Goal: Communication & Community: Answer question/provide support

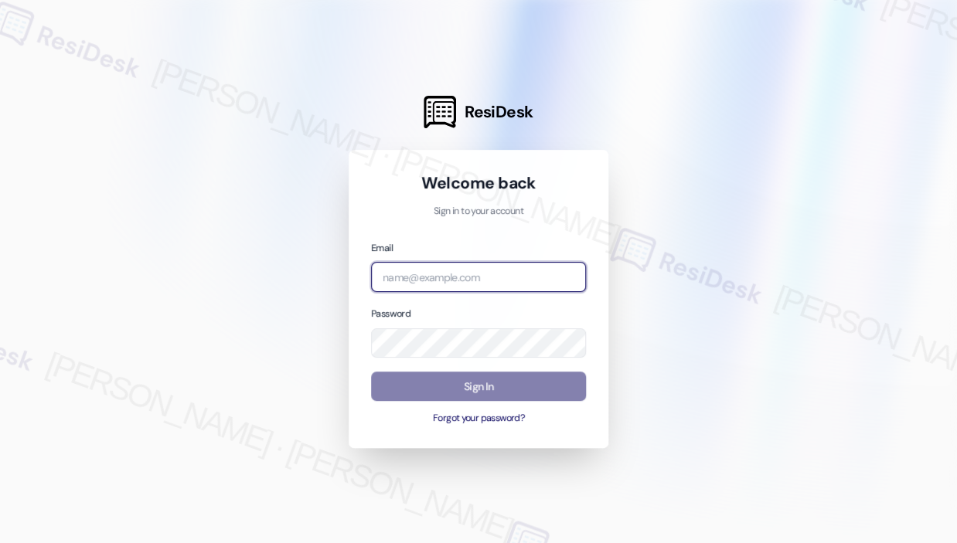
click at [440, 275] on input "email" at bounding box center [478, 277] width 215 height 30
click at [0, 543] on com-1password-button at bounding box center [0, 543] width 0 height 0
type input "automated-surveys-campus_living_centres-john-roy.roles@campus_living_centres.com"
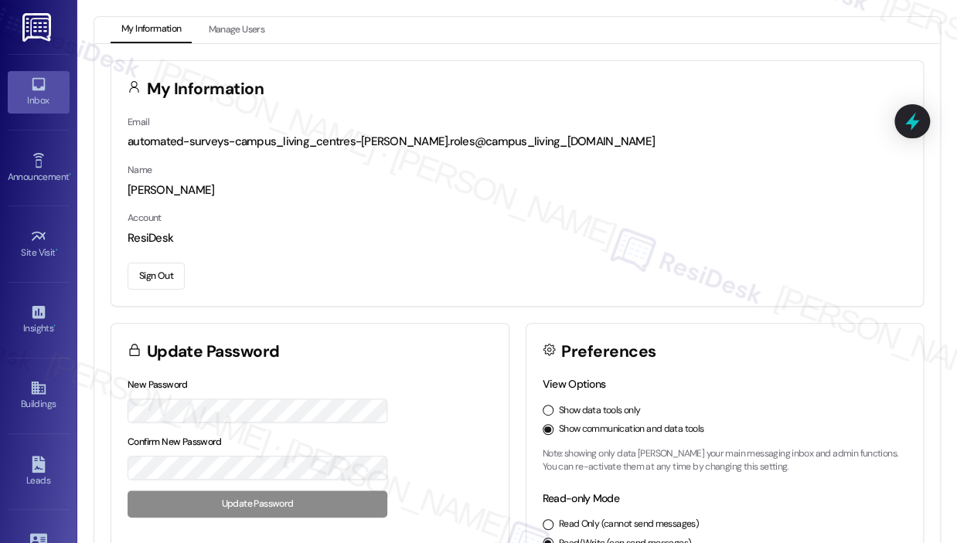
click at [38, 99] on div "Inbox" at bounding box center [38, 100] width 77 height 15
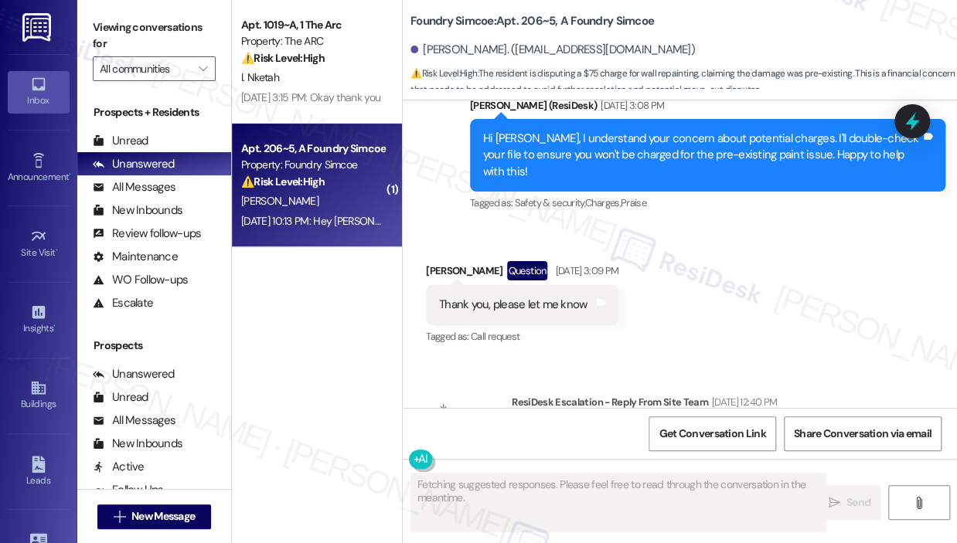
scroll to position [5480, 0]
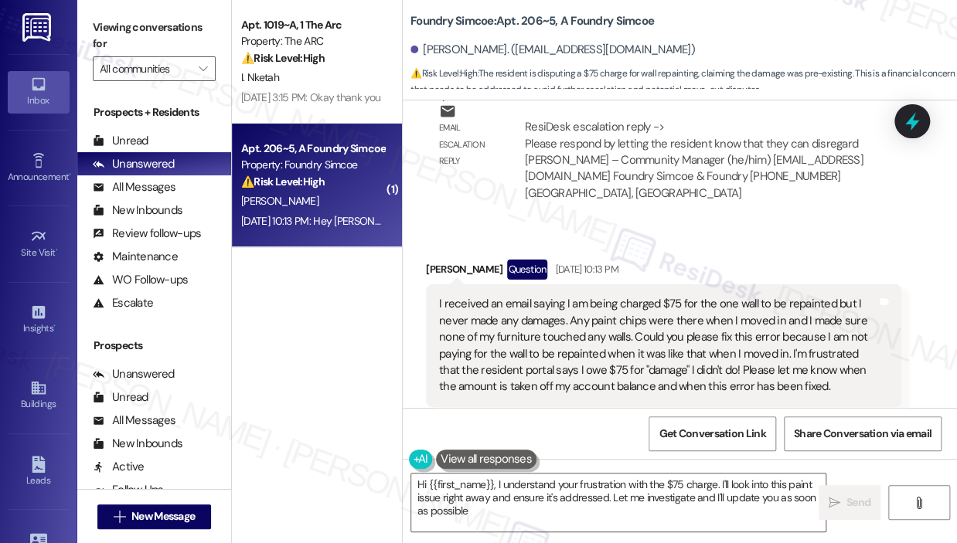
type textarea "Hi {{first_name}}, I understand your frustration with the $75 charge. I'll look…"
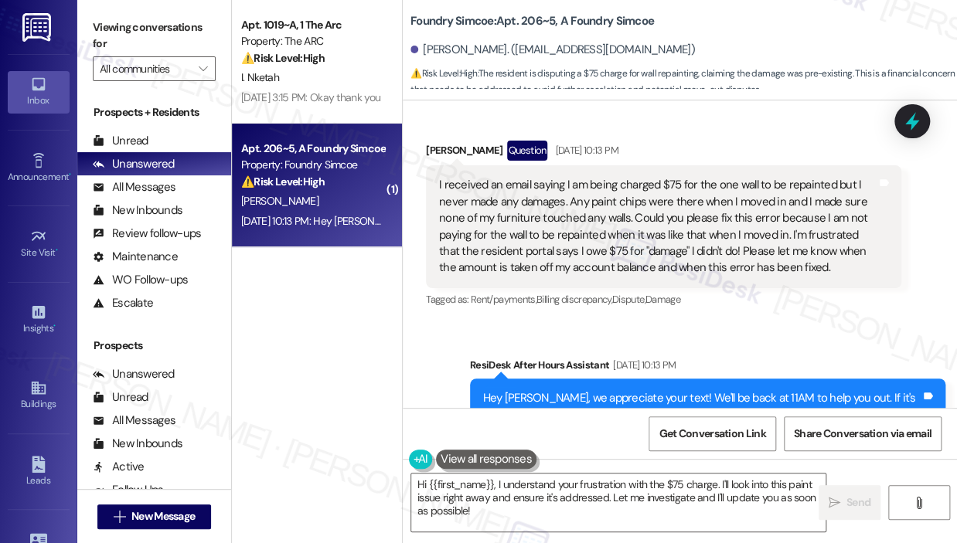
scroll to position [5628, 0]
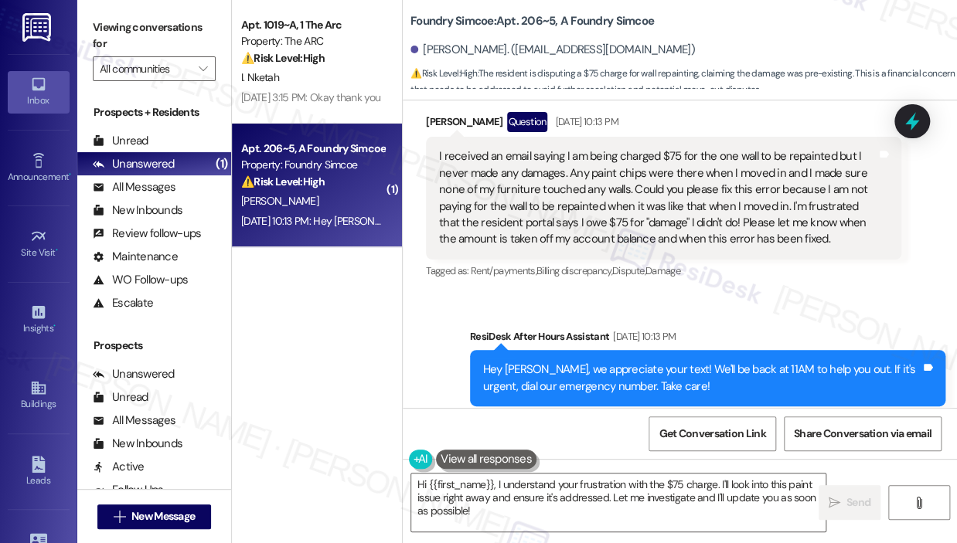
click at [312, 340] on div "Apt. 1019~A, 1 The Arc Property: The ARC ⚠️ Risk Level: High The resident is re…" at bounding box center [317, 217] width 170 height 434
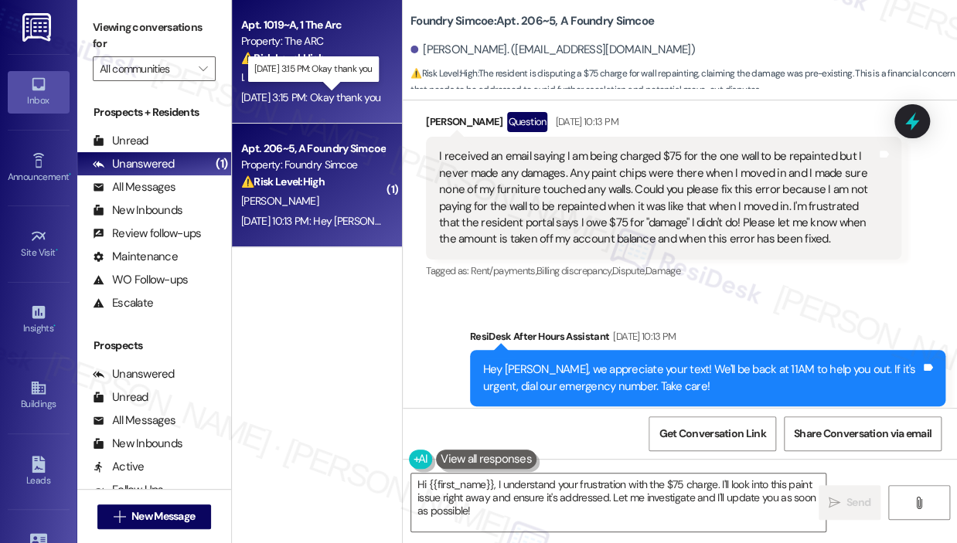
click at [339, 104] on div "[DATE] 3:15 PM: Okay thank you [DATE] 3:15 PM: Okay thank you" at bounding box center [310, 97] width 139 height 14
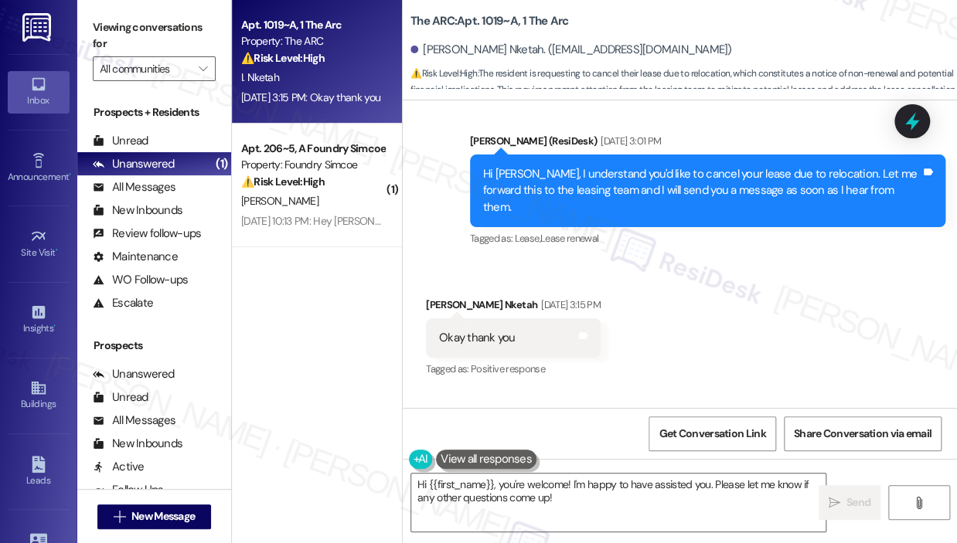
scroll to position [4580, 0]
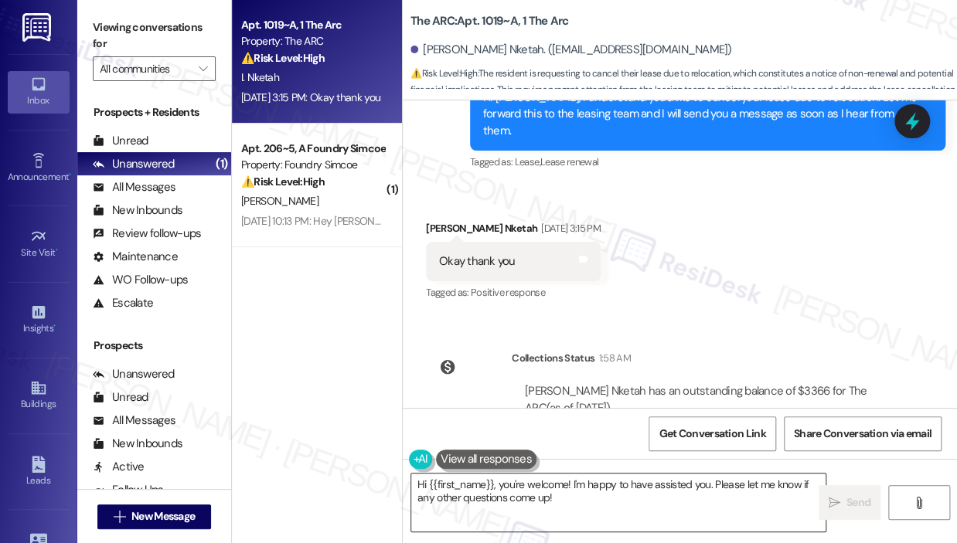
click at [602, 503] on textarea "Hi {{first_name}}, you're welcome! I'm happy to have assisted you. Please let m…" at bounding box center [618, 503] width 414 height 58
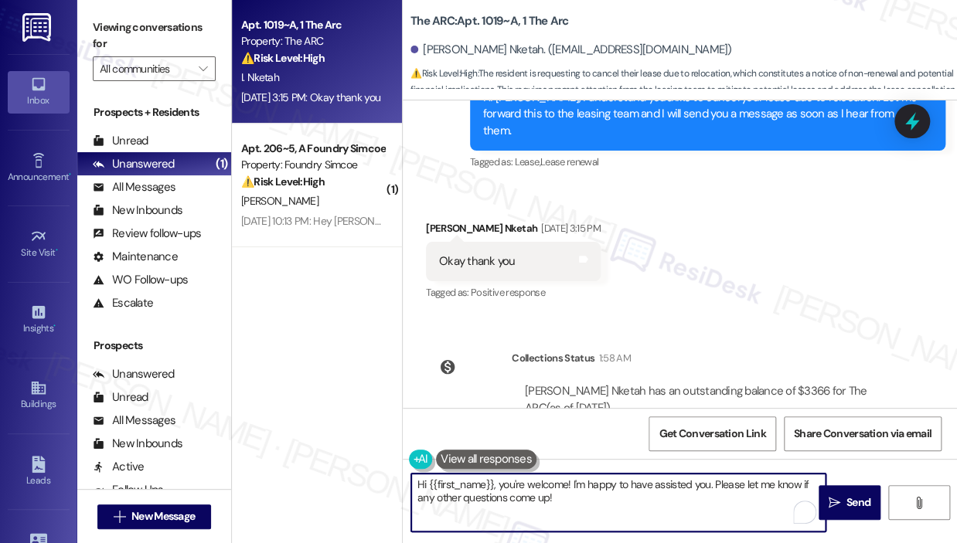
drag, startPoint x: 714, startPoint y: 485, endPoint x: 716, endPoint y: 509, distance: 24.8
click at [716, 509] on textarea "Hi {{first_name}}, you're welcome! I'm happy to have assisted you. Please let m…" at bounding box center [618, 503] width 414 height 58
type textarea "Hi {{first_name}}, you're welcome! I'm happy to have assisted you. I am still w…"
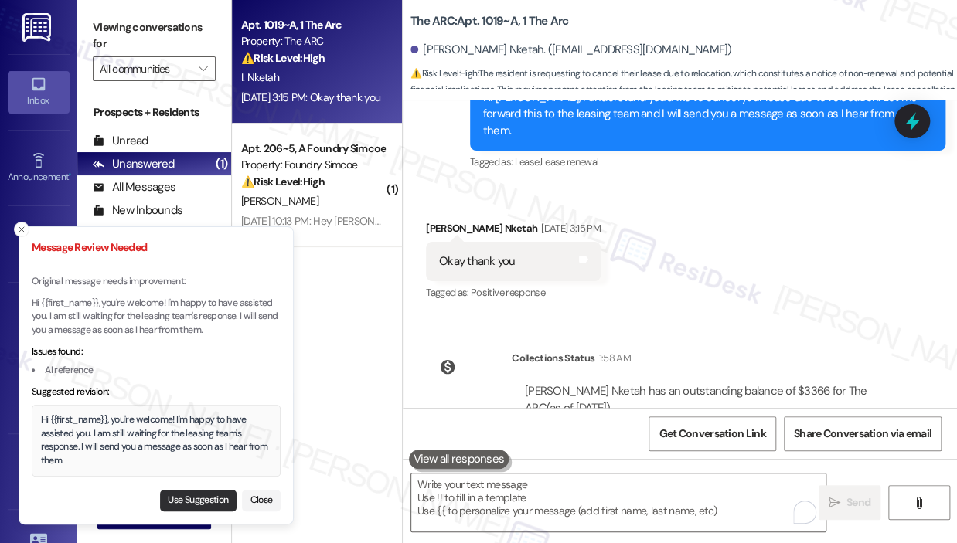
click at [213, 495] on button "Use Suggestion" at bounding box center [198, 501] width 77 height 22
type textarea "Hi {{first_name}}, you're welcome! I'm happy to have assisted you. I am still w…"
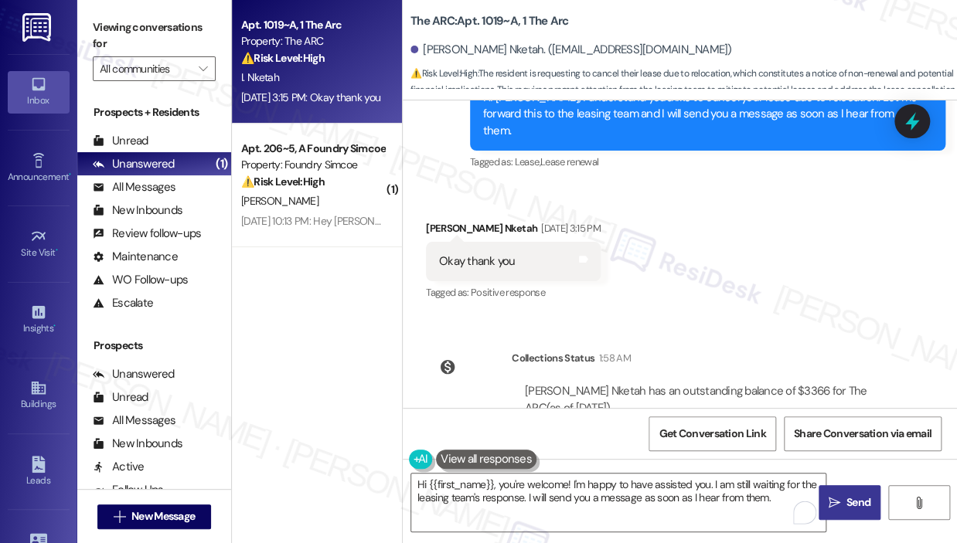
click at [850, 492] on button " Send" at bounding box center [849, 502] width 62 height 35
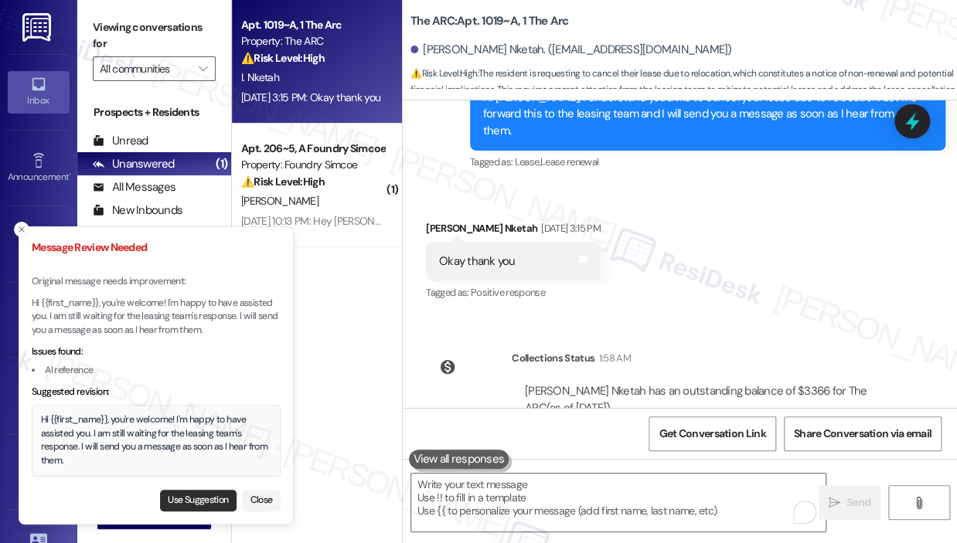
click at [211, 492] on button "Use Suggestion" at bounding box center [198, 501] width 77 height 22
type textarea "Hi {{first_name}}, you're welcome! I'm happy to have assisted you. I am still w…"
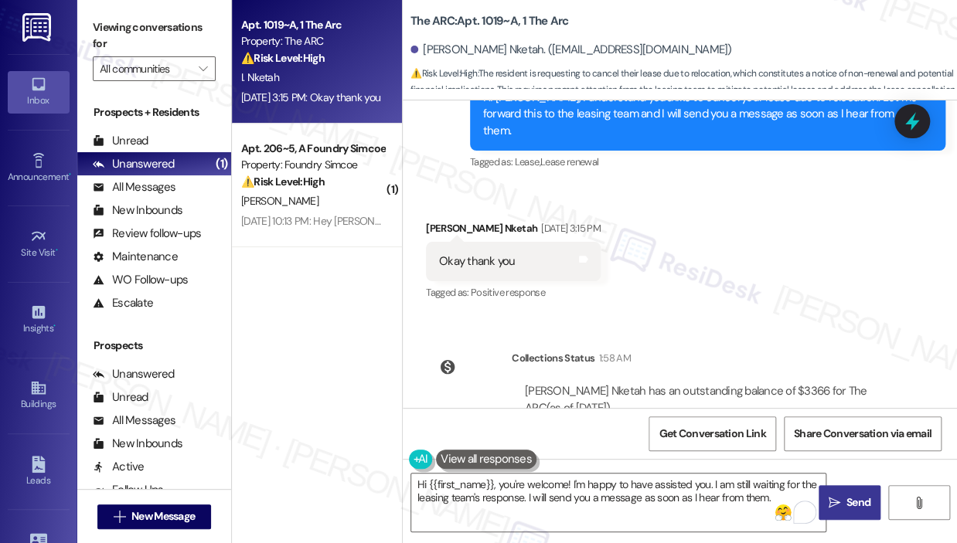
click at [834, 503] on icon "" at bounding box center [834, 503] width 12 height 12
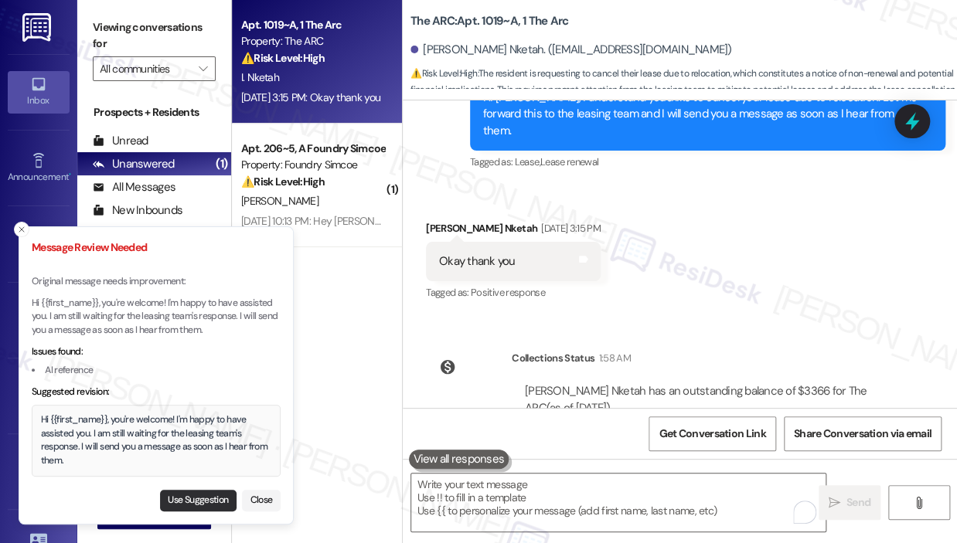
click at [184, 496] on button "Use Suggestion" at bounding box center [198, 501] width 77 height 22
type textarea "Hi {{first_name}}, you're welcome! I'm happy to have assisted you. I am still w…"
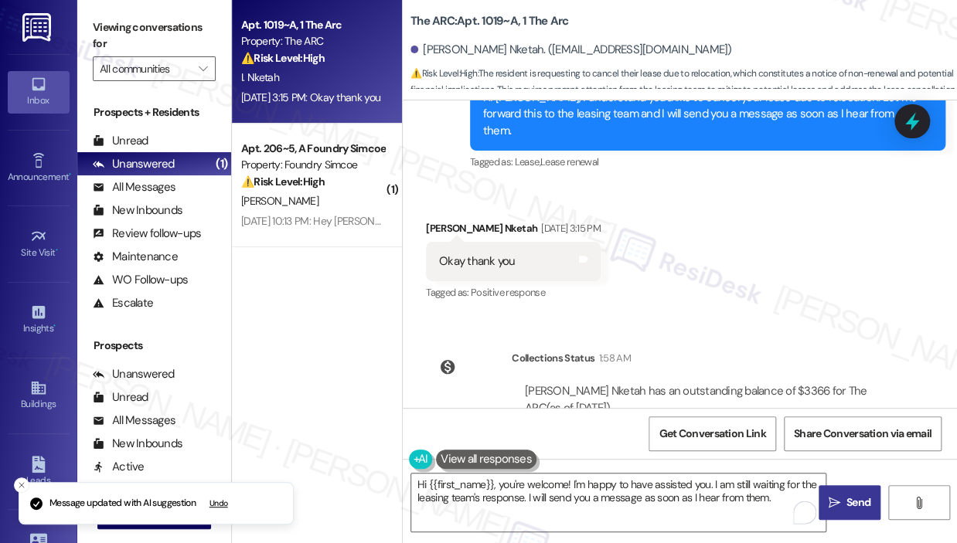
click at [822, 502] on button " Send" at bounding box center [849, 502] width 62 height 35
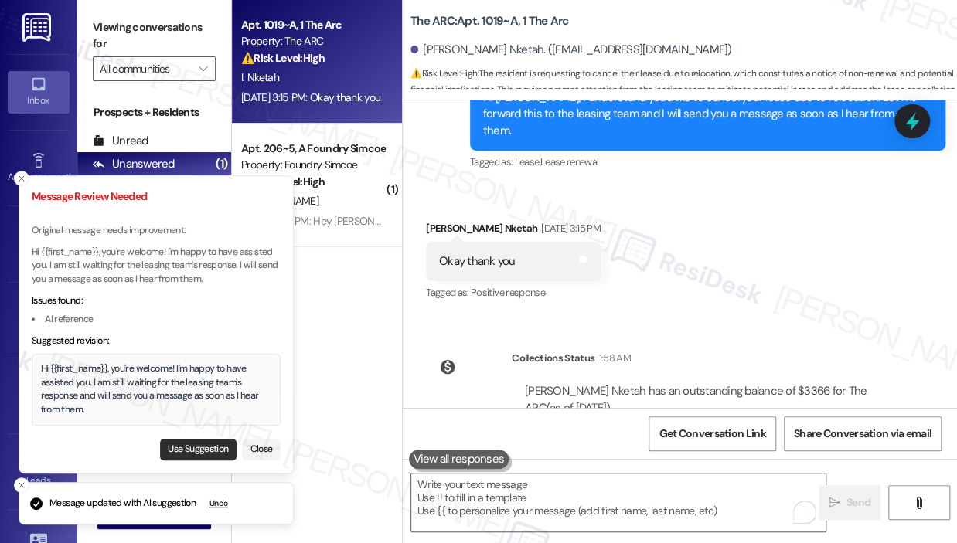
click at [203, 448] on button "Use Suggestion" at bounding box center [198, 450] width 77 height 22
type textarea "Hi {{first_name}}, you're welcome! I'm happy to have assisted you. I am still w…"
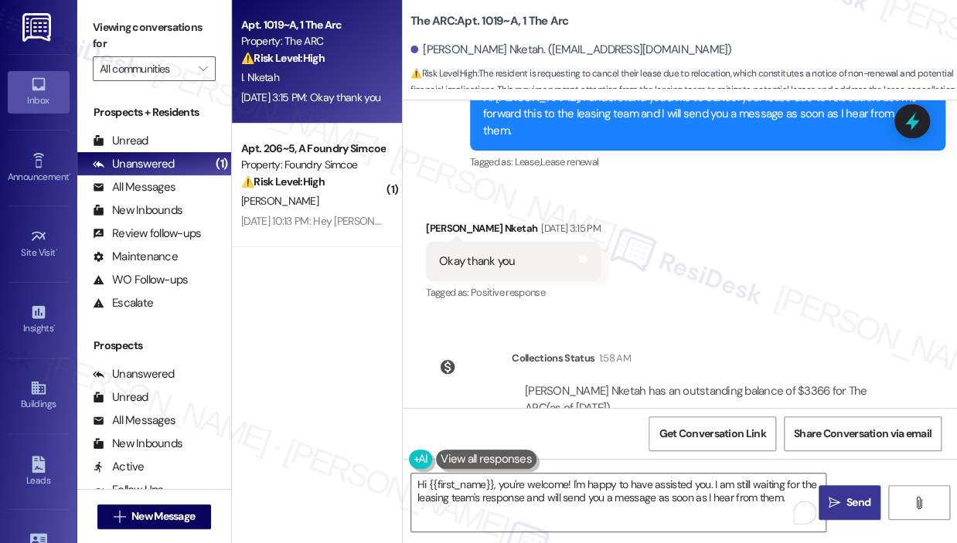
click at [861, 501] on span "Send" at bounding box center [858, 503] width 24 height 16
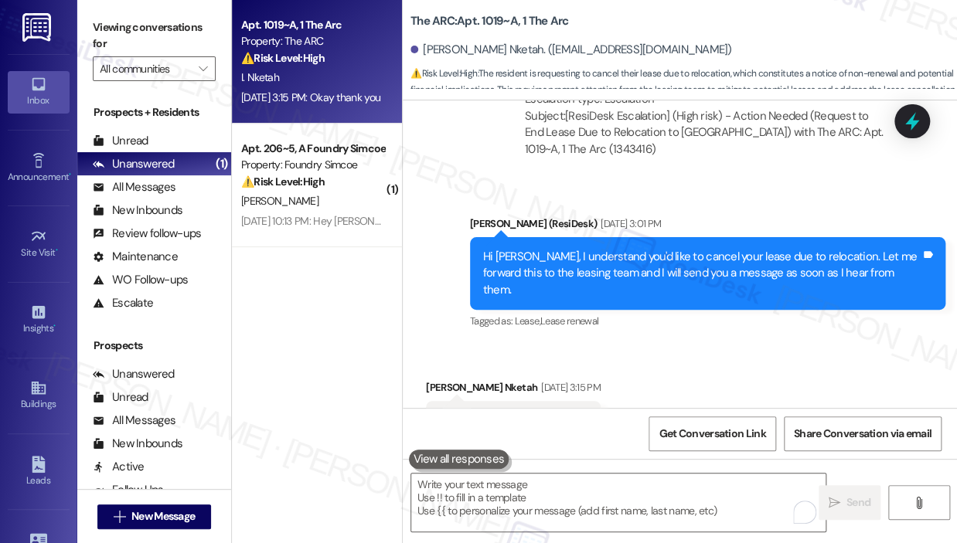
scroll to position [4704, 0]
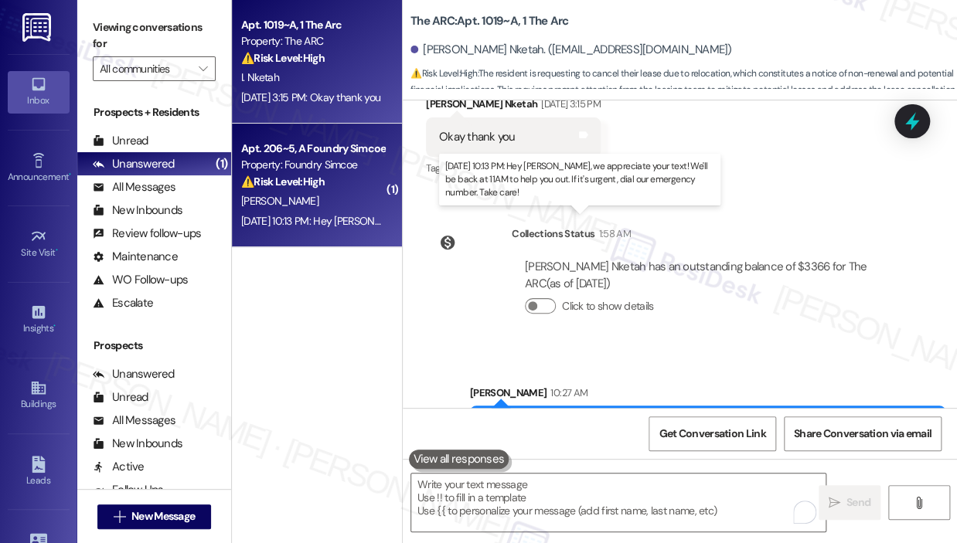
click at [298, 219] on div "[DATE] 10:13 PM: Hey [PERSON_NAME], we appreciate your text! We'll be back at 1…" at bounding box center [582, 221] width 683 height 14
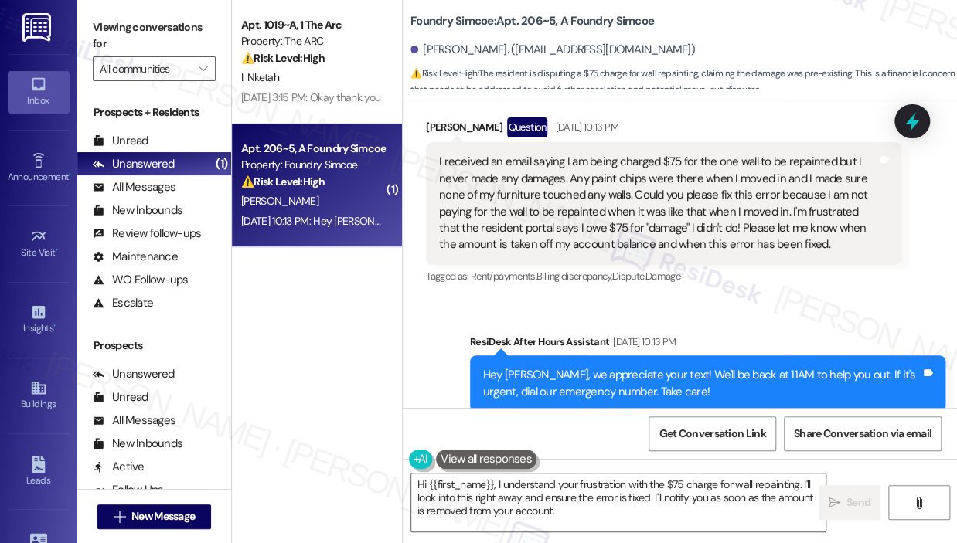
scroll to position [5628, 0]
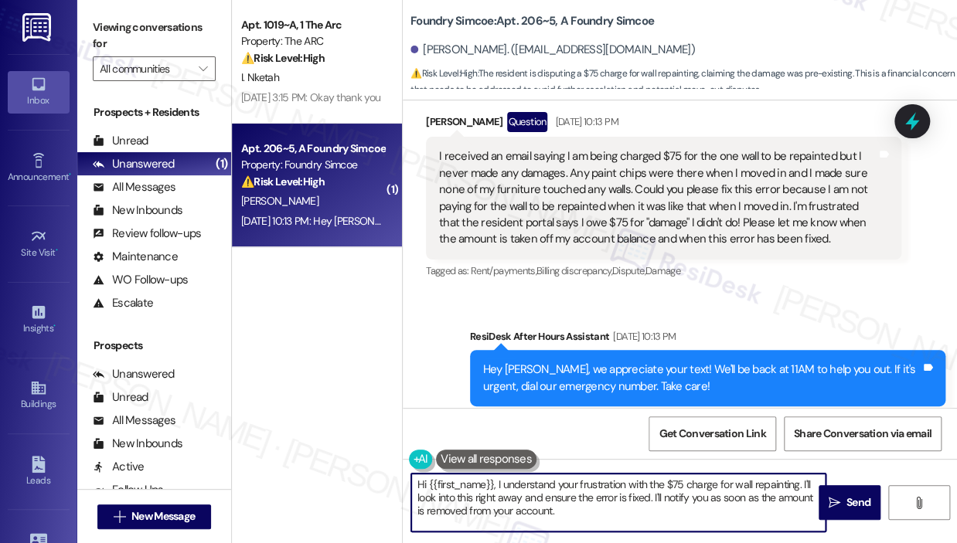
click at [594, 513] on textarea "Hi {{first_name}}, I understand your frustration with the $75 charge for wall r…" at bounding box center [618, 503] width 414 height 58
click at [649, 497] on textarea "Hi {{first_name}}, I understand your frustration with the $75 charge for wall r…" at bounding box center [618, 503] width 414 height 58
drag, startPoint x: 631, startPoint y: 495, endPoint x: 638, endPoint y: 517, distance: 22.5
click at [638, 517] on textarea "Hi {{first_name}}, I understand your frustration with the $75 charge for wall r…" at bounding box center [618, 503] width 414 height 58
type textarea "Hi {{first_name}}, I understand your frustration with the $75 charge for wall r…"
